Goal: Task Accomplishment & Management: Use online tool/utility

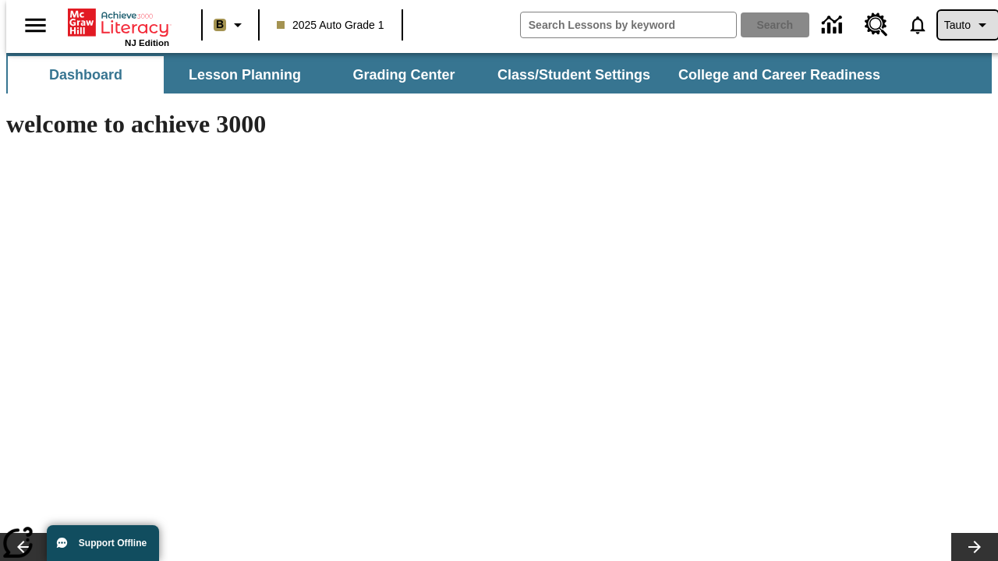
click at [960, 25] on span "Tauto" at bounding box center [957, 25] width 27 height 16
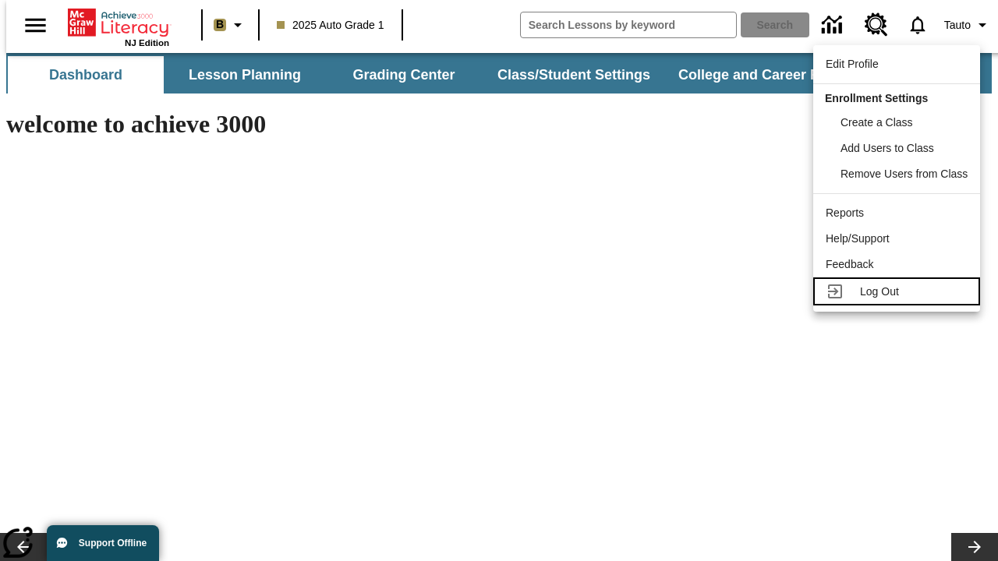
click at [899, 292] on span "Log Out" at bounding box center [879, 291] width 39 height 12
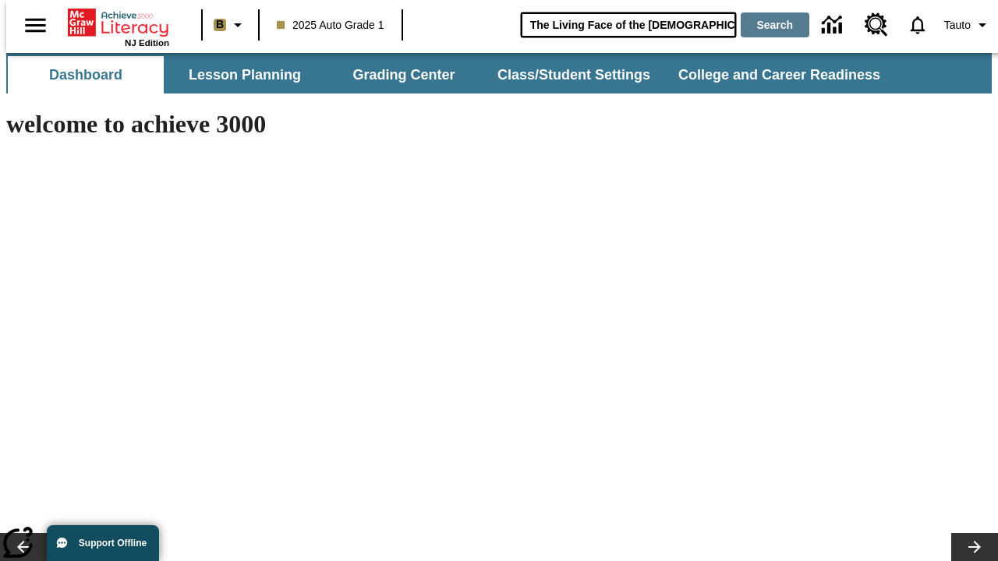
type input "The Living Face of the Māori"
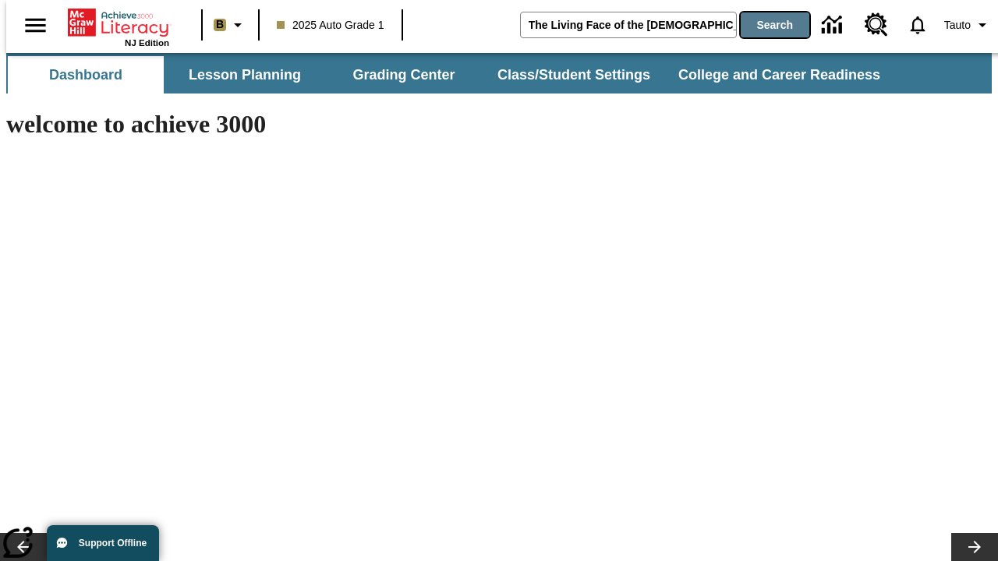
click at [766, 25] on button "Search" at bounding box center [775, 24] width 69 height 25
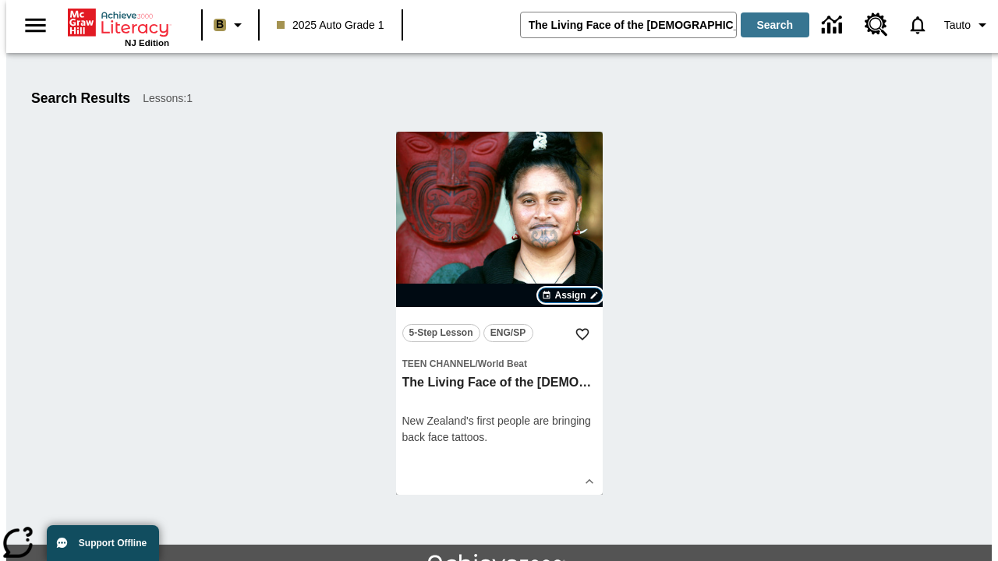
click at [571, 296] on span "Assign" at bounding box center [569, 296] width 31 height 14
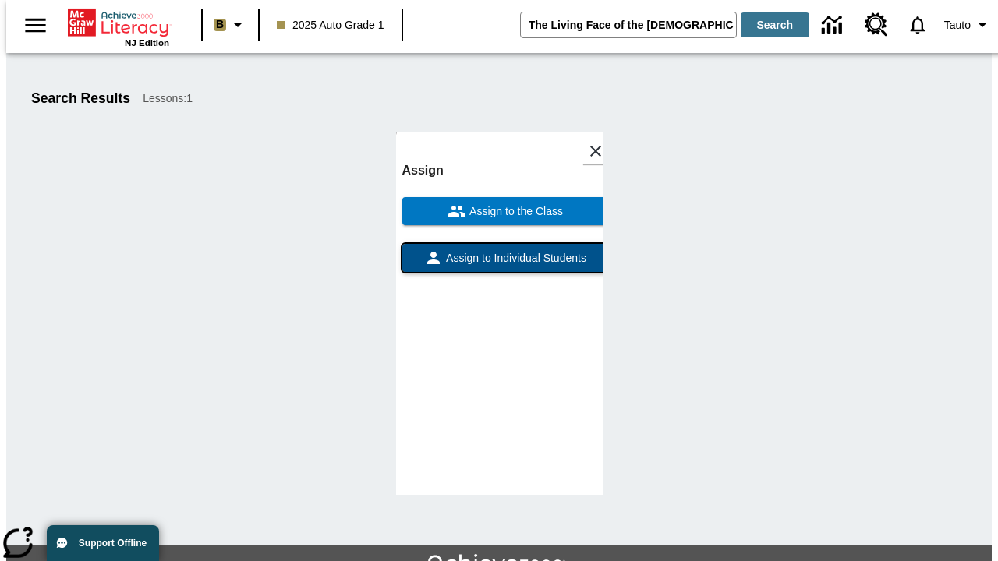
click at [499, 250] on span "Assign to Individual Students" at bounding box center [514, 258] width 143 height 16
